Goal: Task Accomplishment & Management: Complete application form

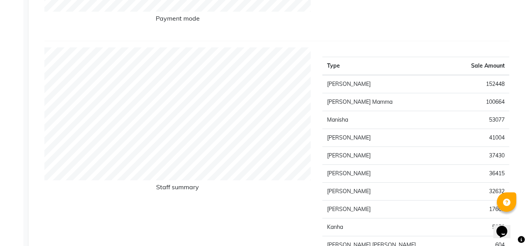
scroll to position [28, 0]
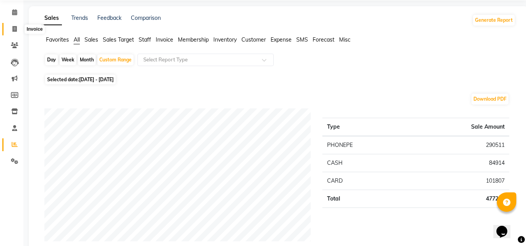
click at [12, 27] on icon at bounding box center [14, 29] width 4 height 6
select select "service"
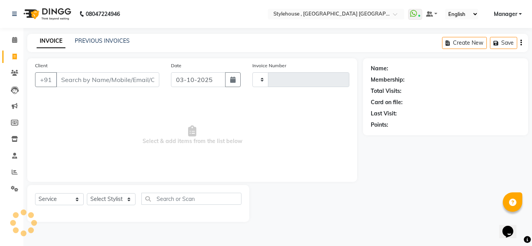
type input "2289"
select select "7793"
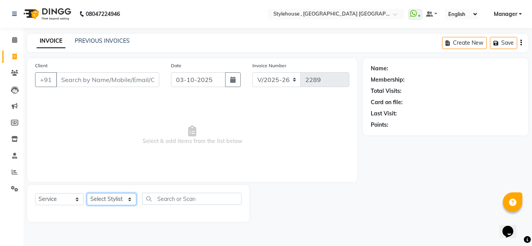
click at [128, 200] on select "Select Stylist [PERSON_NAME] [PERSON_NAME] [PERSON_NAME] MAMMA Manager [PERSON_…" at bounding box center [111, 199] width 49 height 12
select select "82475"
click at [87, 193] on select "Select Stylist [PERSON_NAME] [PERSON_NAME] [PERSON_NAME] MAMMA Manager [PERSON_…" at bounding box center [111, 199] width 49 height 12
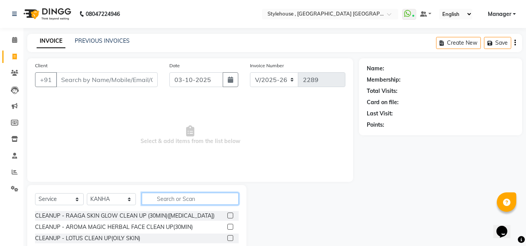
click at [160, 200] on input "text" at bounding box center [190, 199] width 97 height 12
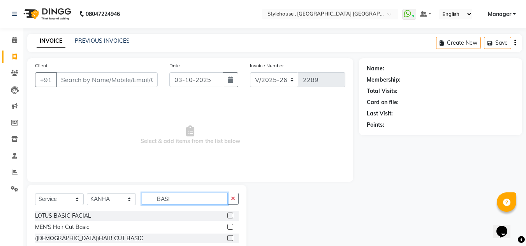
type input "BASI"
click at [231, 227] on label at bounding box center [230, 227] width 6 height 6
click at [231, 227] on input "checkbox" at bounding box center [229, 227] width 5 height 5
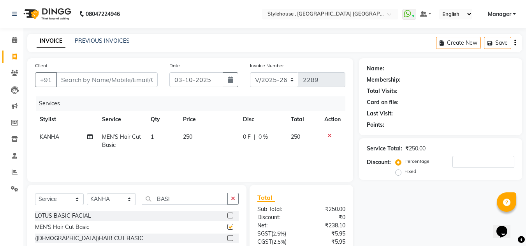
checkbox input "false"
click at [105, 83] on input "Client" at bounding box center [107, 79] width 102 height 15
type input "9"
type input "0"
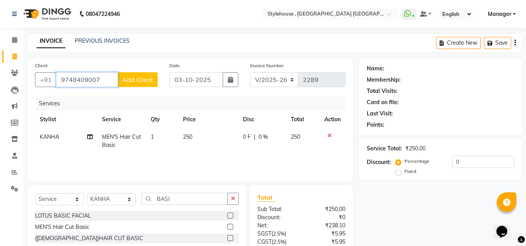
type input "9748409007"
click at [138, 79] on span "Add Client" at bounding box center [137, 80] width 31 height 8
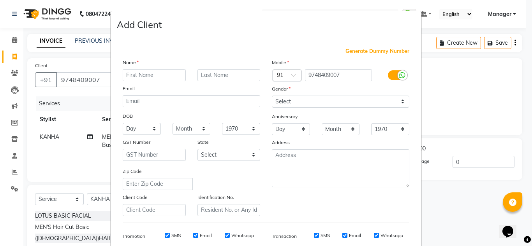
click at [161, 73] on input "text" at bounding box center [154, 75] width 63 height 12
type input "PANKAJ"
click at [210, 77] on input "text" at bounding box center [228, 75] width 63 height 12
type input "[DEMOGRAPHIC_DATA]"
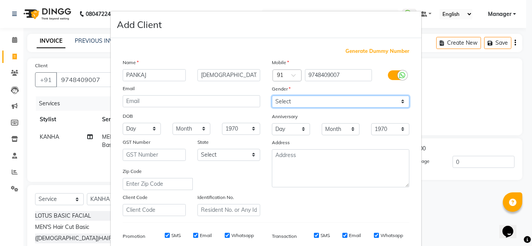
click at [401, 100] on select "Select [DEMOGRAPHIC_DATA] [DEMOGRAPHIC_DATA] Other Prefer Not To Say" at bounding box center [340, 102] width 137 height 12
select select "[DEMOGRAPHIC_DATA]"
click at [272, 96] on select "Select [DEMOGRAPHIC_DATA] [DEMOGRAPHIC_DATA] Other Prefer Not To Say" at bounding box center [340, 102] width 137 height 12
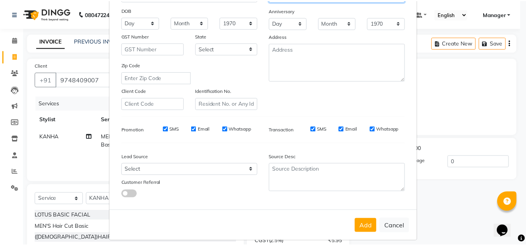
scroll to position [113, 0]
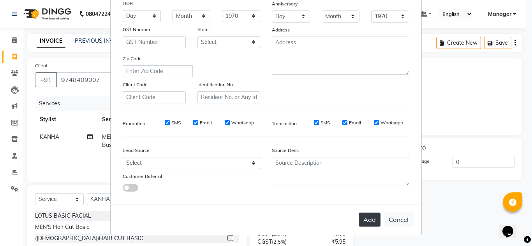
click at [363, 220] on button "Add" at bounding box center [369, 220] width 22 height 14
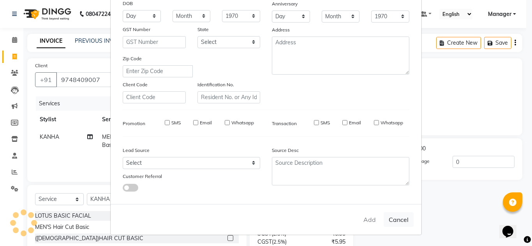
select select
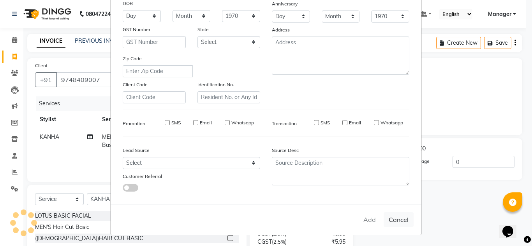
select select
checkbox input "false"
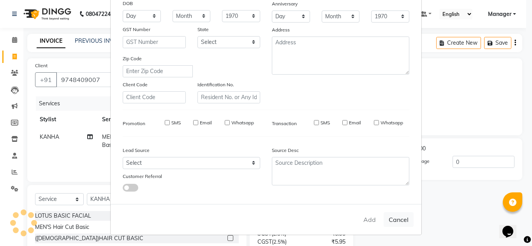
checkbox input "false"
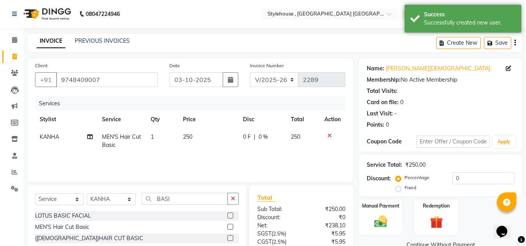
click at [157, 135] on td "1" at bounding box center [162, 141] width 32 height 26
select select "82475"
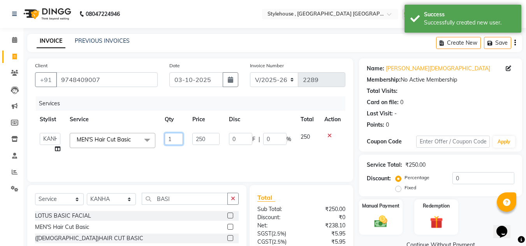
click at [173, 138] on input "1" at bounding box center [174, 139] width 19 height 12
type input "2"
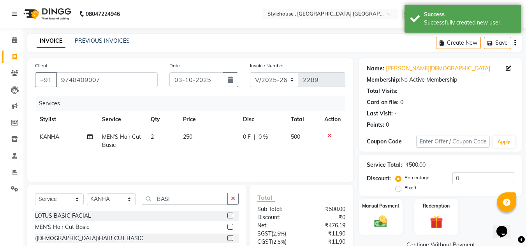
click at [335, 156] on div "Services Stylist Service Qty Price Disc Total Action KANHA MEN'S Hair Cut Basic…" at bounding box center [190, 136] width 310 height 78
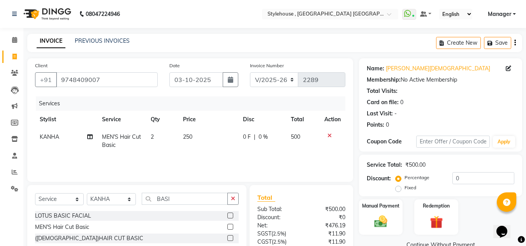
click at [156, 135] on td "2" at bounding box center [162, 141] width 32 height 26
select select "82475"
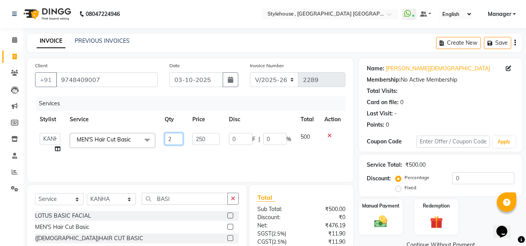
click at [177, 138] on input "2" at bounding box center [174, 139] width 19 height 12
type input "1"
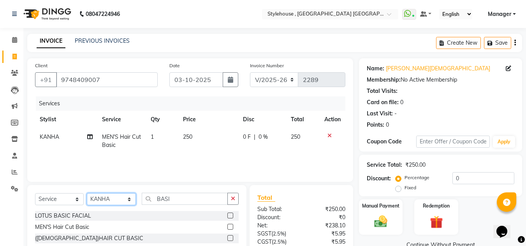
click at [128, 198] on select "Select Stylist [PERSON_NAME] [PERSON_NAME] [PERSON_NAME] MAMMA Manager [PERSON_…" at bounding box center [111, 199] width 49 height 12
select select "88660"
click at [87, 193] on select "Select Stylist [PERSON_NAME] [PERSON_NAME] [PERSON_NAME] MAMMA Manager [PERSON_…" at bounding box center [111, 199] width 49 height 12
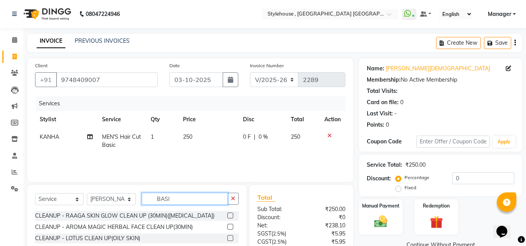
click at [176, 196] on input "BASI" at bounding box center [185, 199] width 86 height 12
type input "BAS"
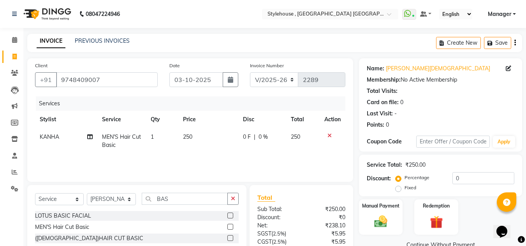
click at [232, 225] on label at bounding box center [230, 227] width 6 height 6
click at [232, 225] on input "checkbox" at bounding box center [229, 227] width 5 height 5
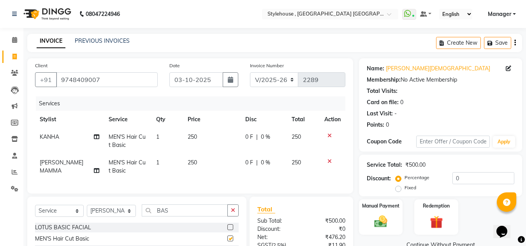
checkbox input "false"
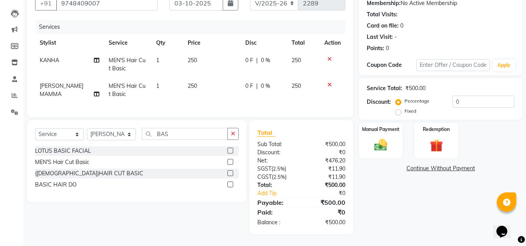
scroll to position [83, 0]
click at [380, 142] on img at bounding box center [381, 145] width 22 height 16
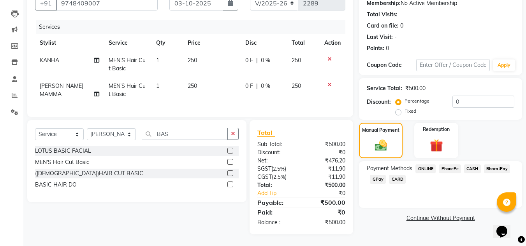
click at [474, 165] on span "CASH" at bounding box center [472, 169] width 17 height 9
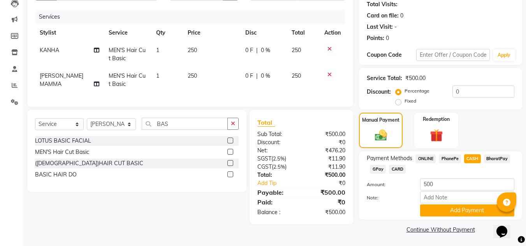
scroll to position [88, 0]
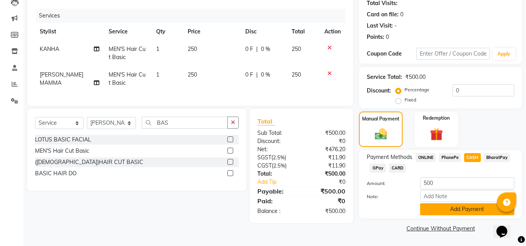
click at [471, 209] on button "Add Payment" at bounding box center [467, 210] width 94 height 12
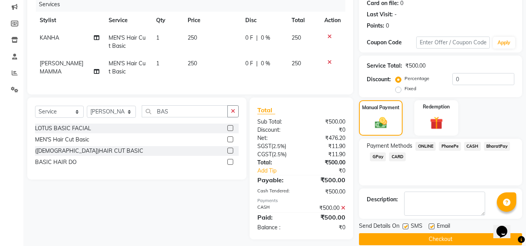
scroll to position [110, 0]
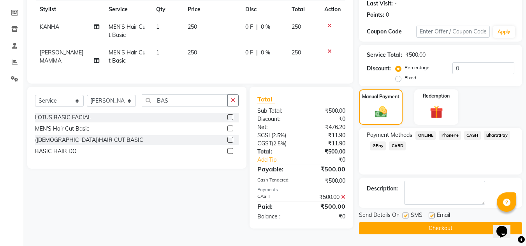
click at [439, 230] on button "Checkout" at bounding box center [440, 229] width 163 height 12
